Goal: Transaction & Acquisition: Register for event/course

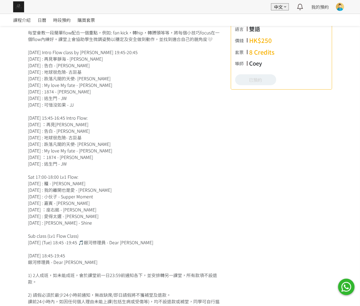
scroll to position [164, 0]
